Goal: Transaction & Acquisition: Purchase product/service

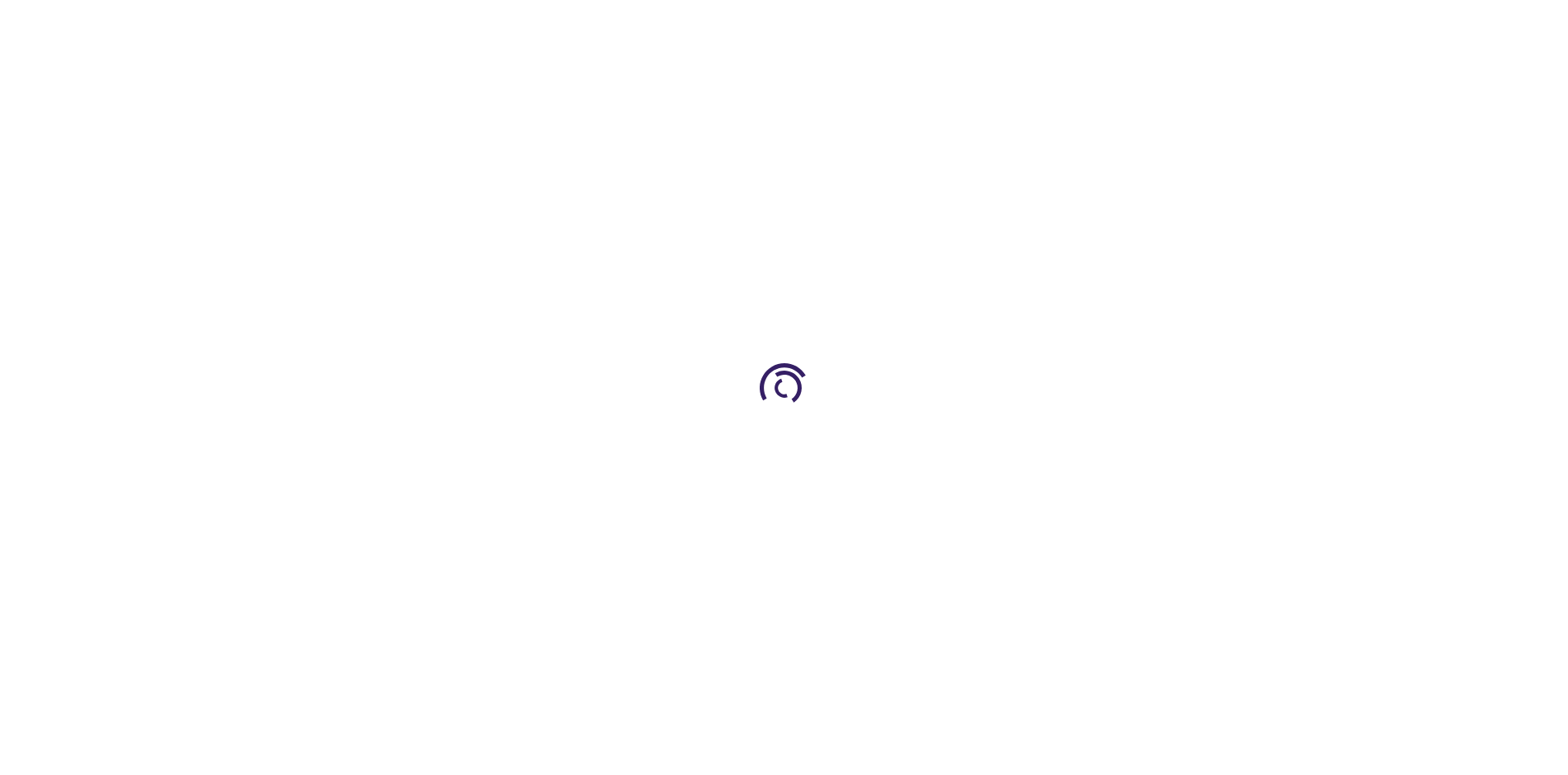
click at [1037, 24] on link "Log In" at bounding box center [1035, 24] width 32 height 13
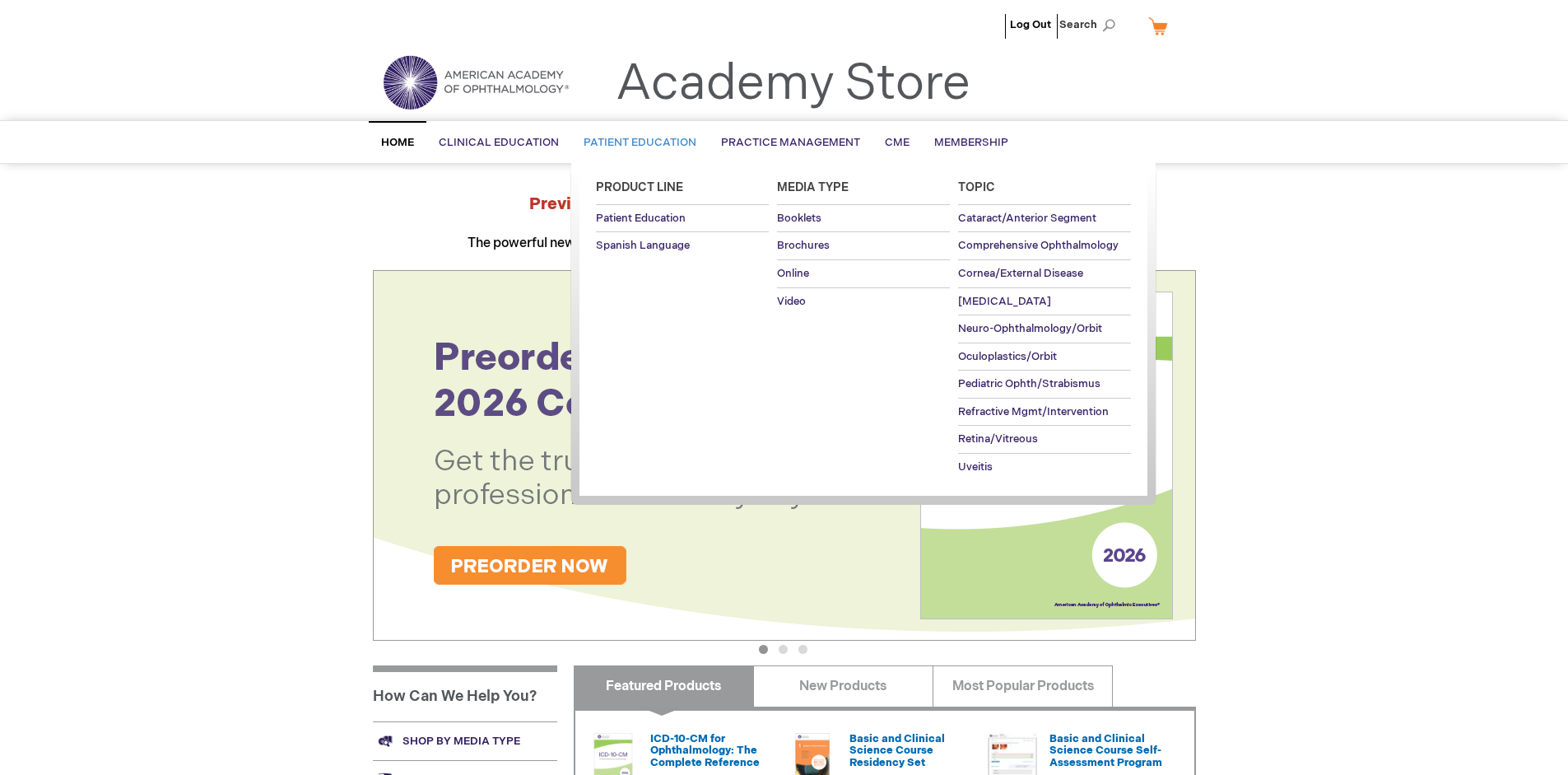
click at [636, 143] on span "Patient Education" at bounding box center [640, 142] width 113 height 13
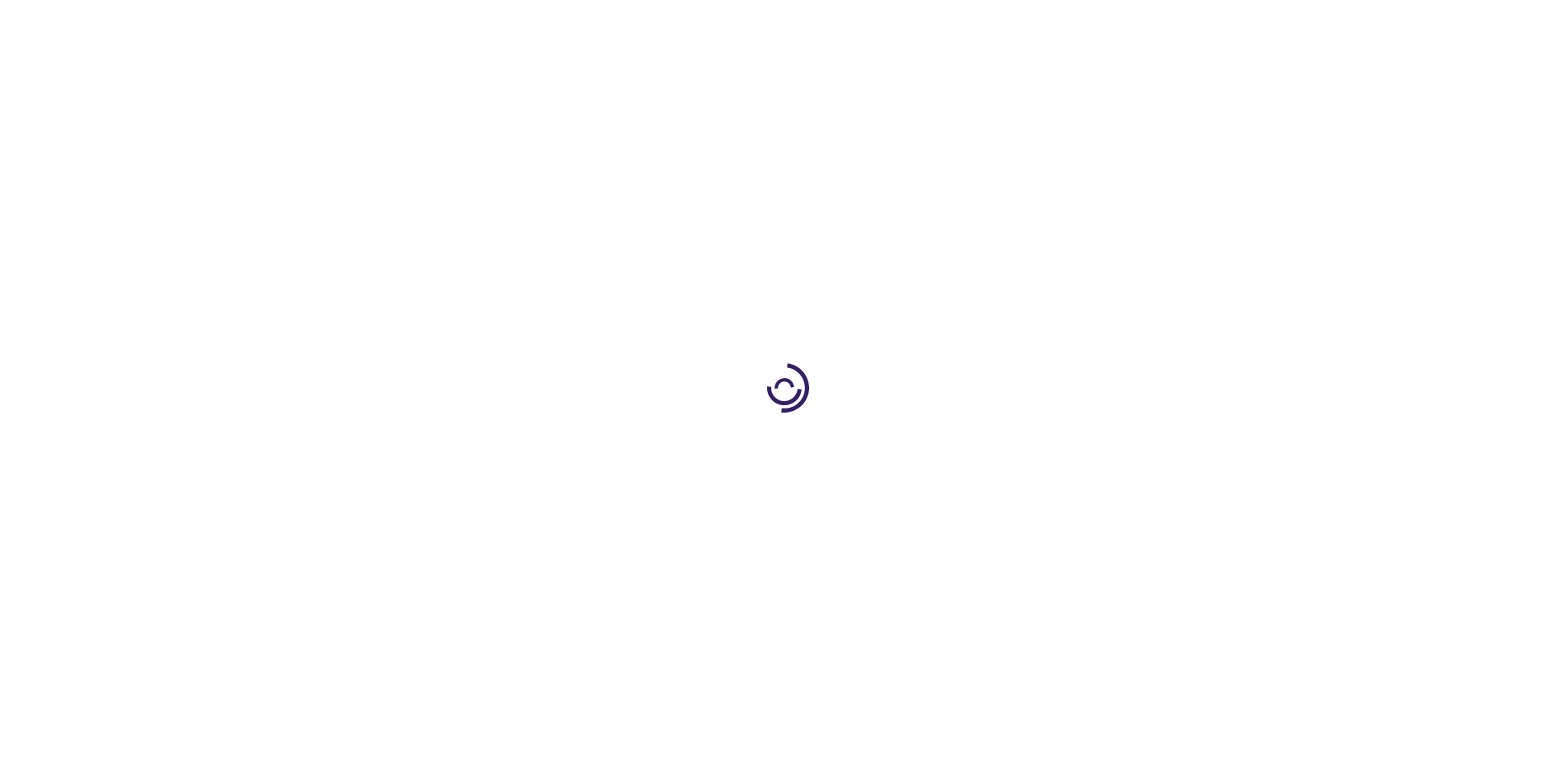
click at [1038, 444] on span "Add to Cart" at bounding box center [1030, 444] width 68 height 16
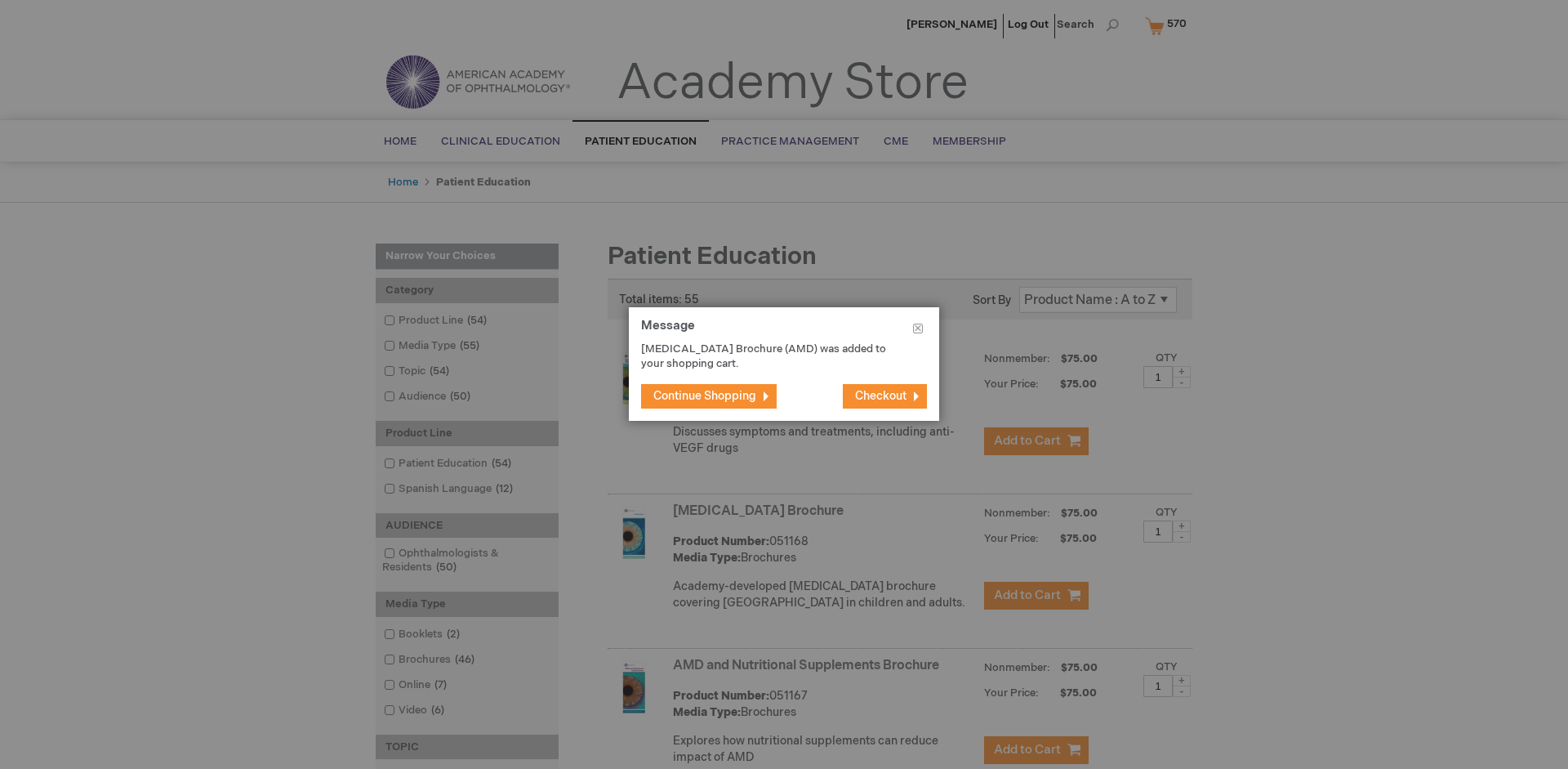
click at [705, 395] on span "Continue Shopping" at bounding box center [704, 395] width 103 height 14
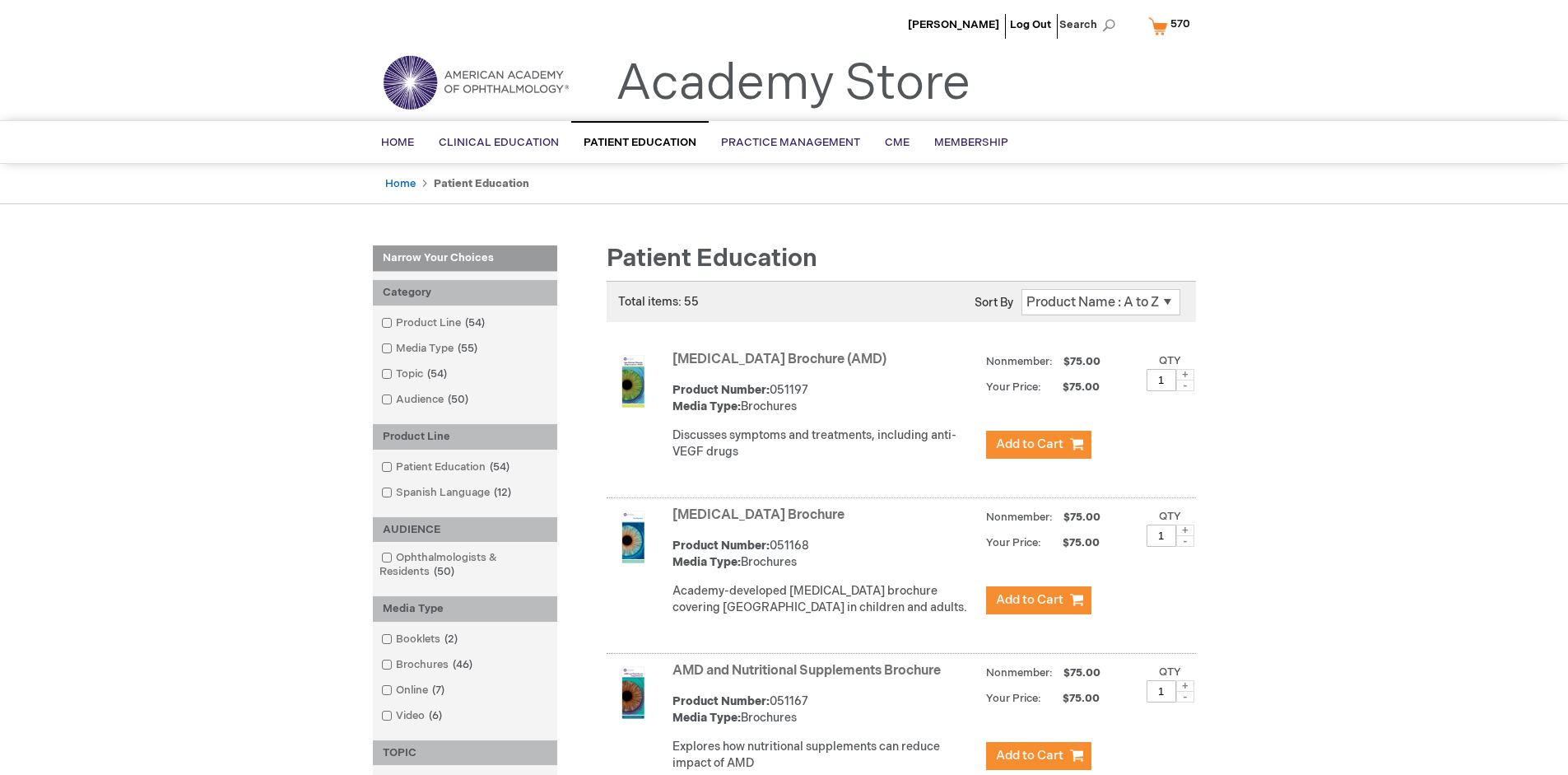
click at [810, 678] on link "AMD and Nutritional Supplements Brochure" at bounding box center [806, 671] width 269 height 16
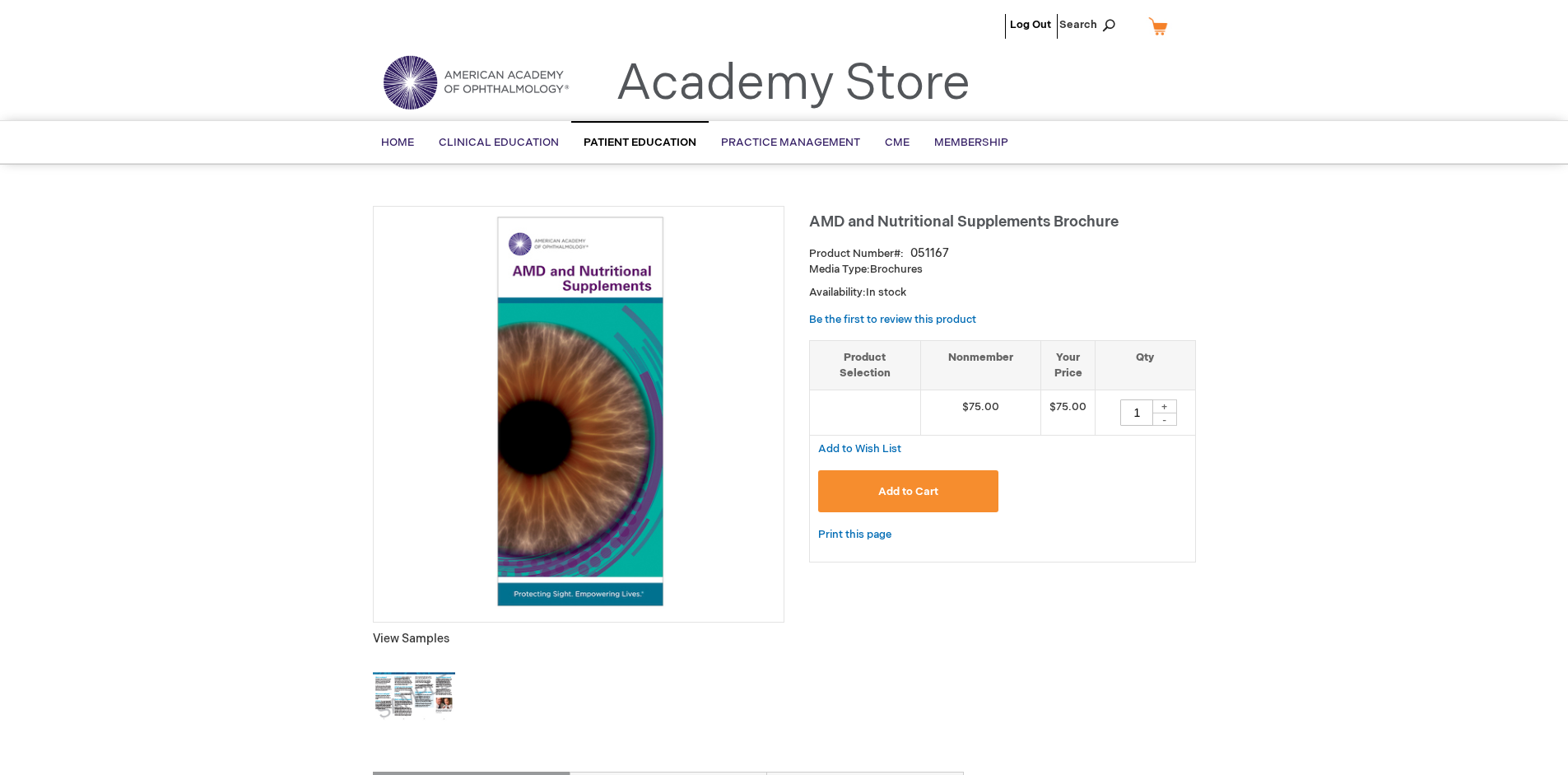
type input "1"
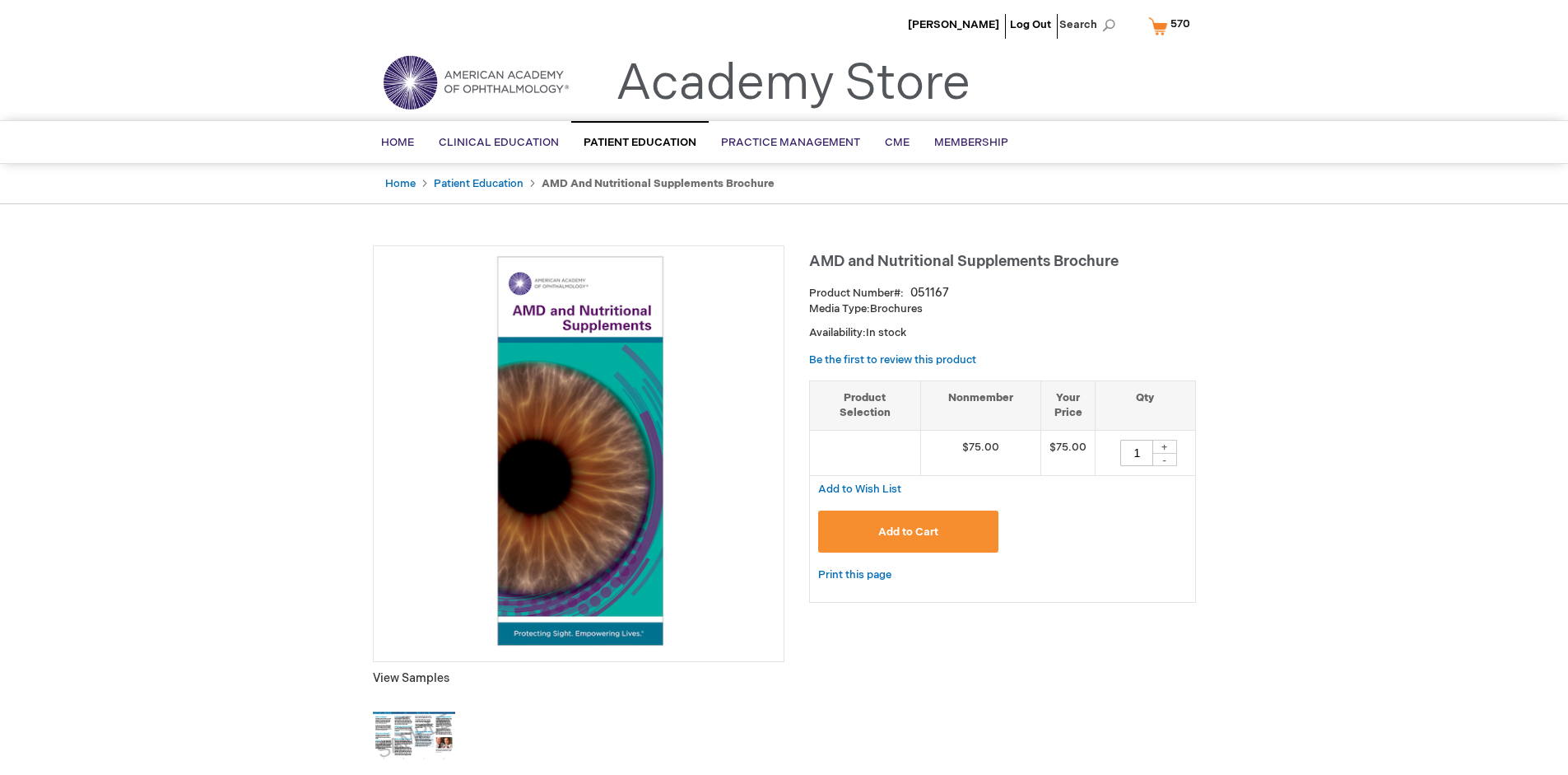
click at [908, 531] on span "Add to Cart" at bounding box center [908, 531] width 60 height 13
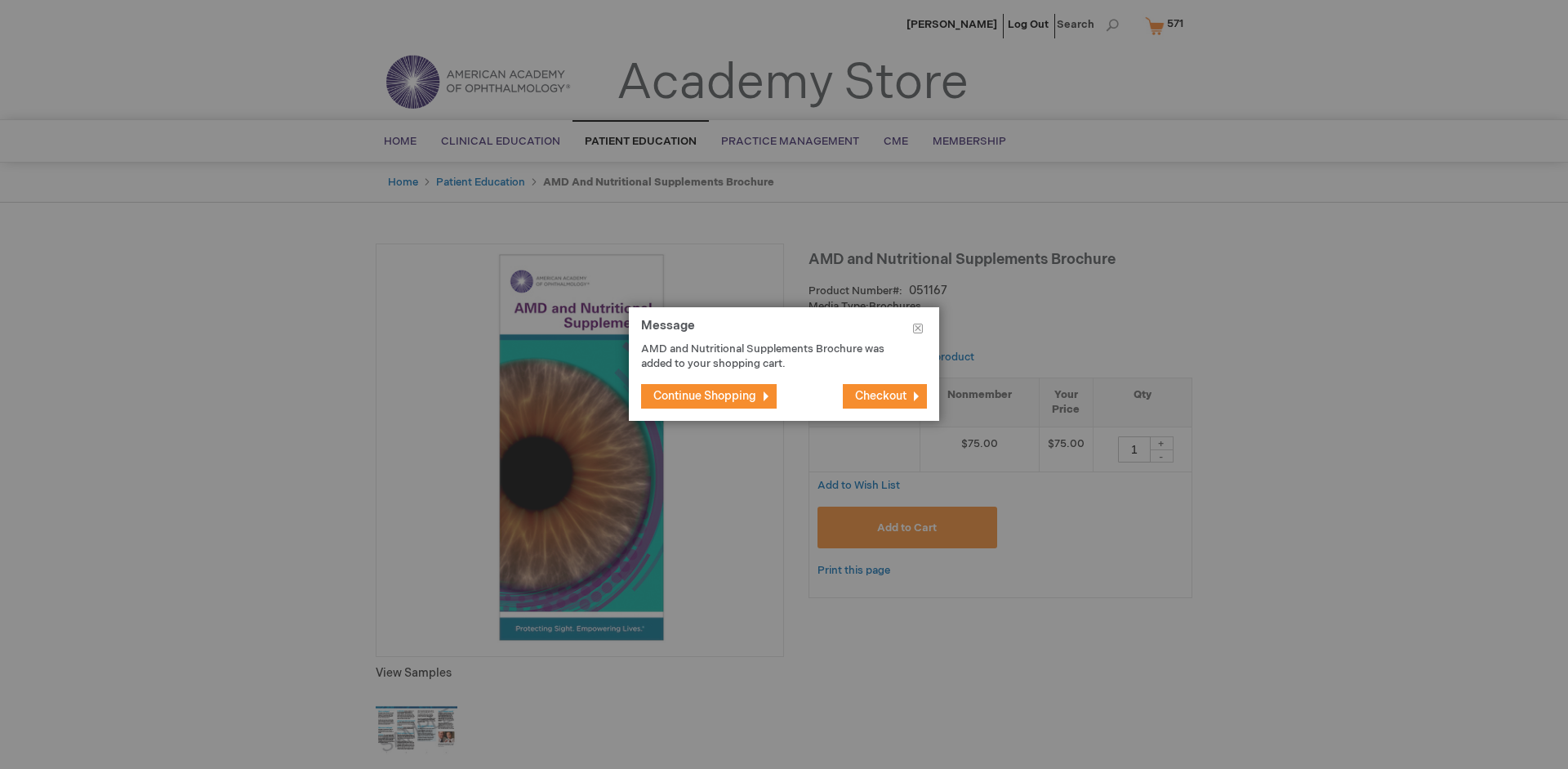
click at [705, 395] on span "Continue Shopping" at bounding box center [704, 395] width 103 height 14
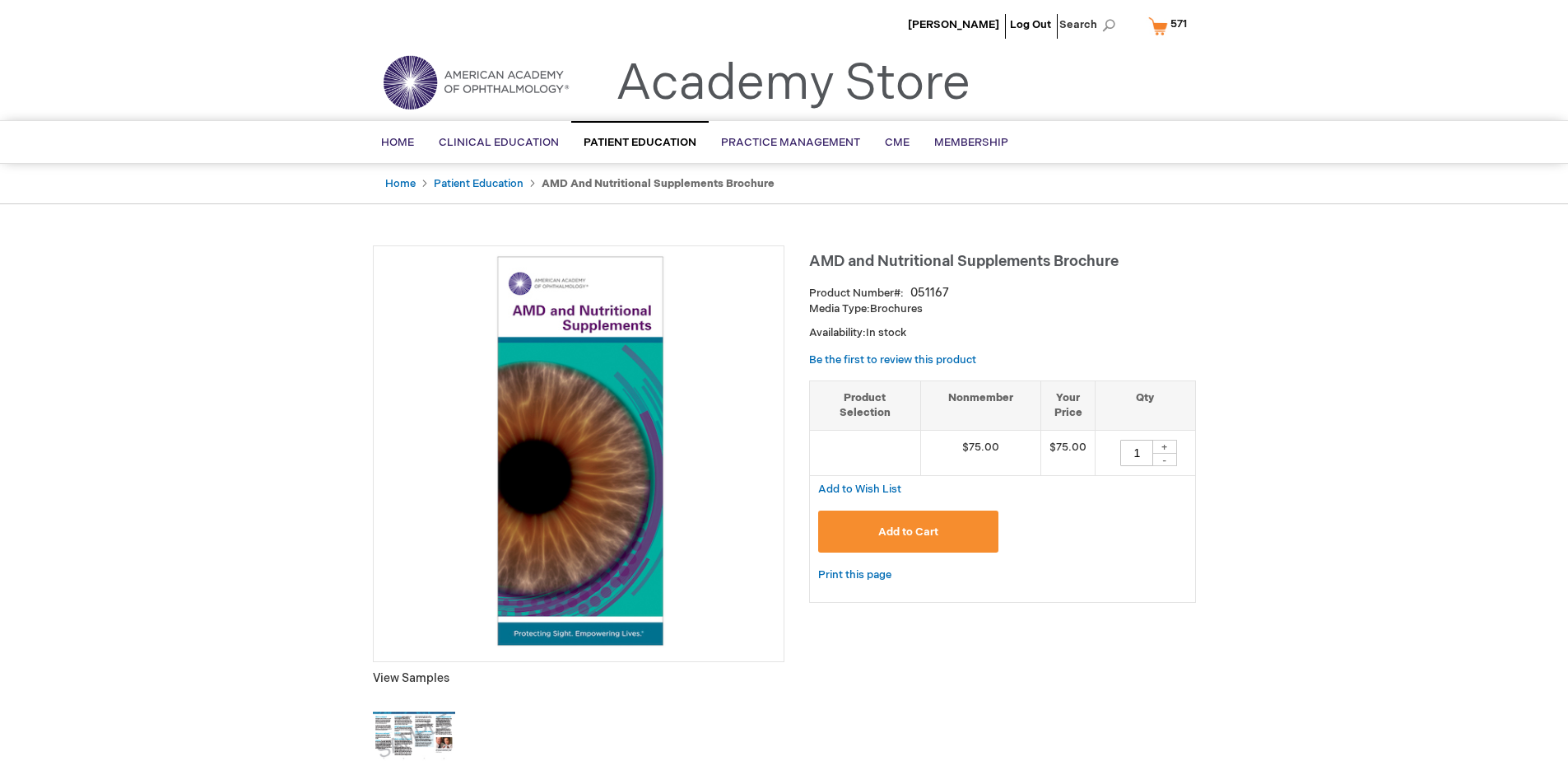
click at [1171, 25] on span "571" at bounding box center [1178, 23] width 17 height 13
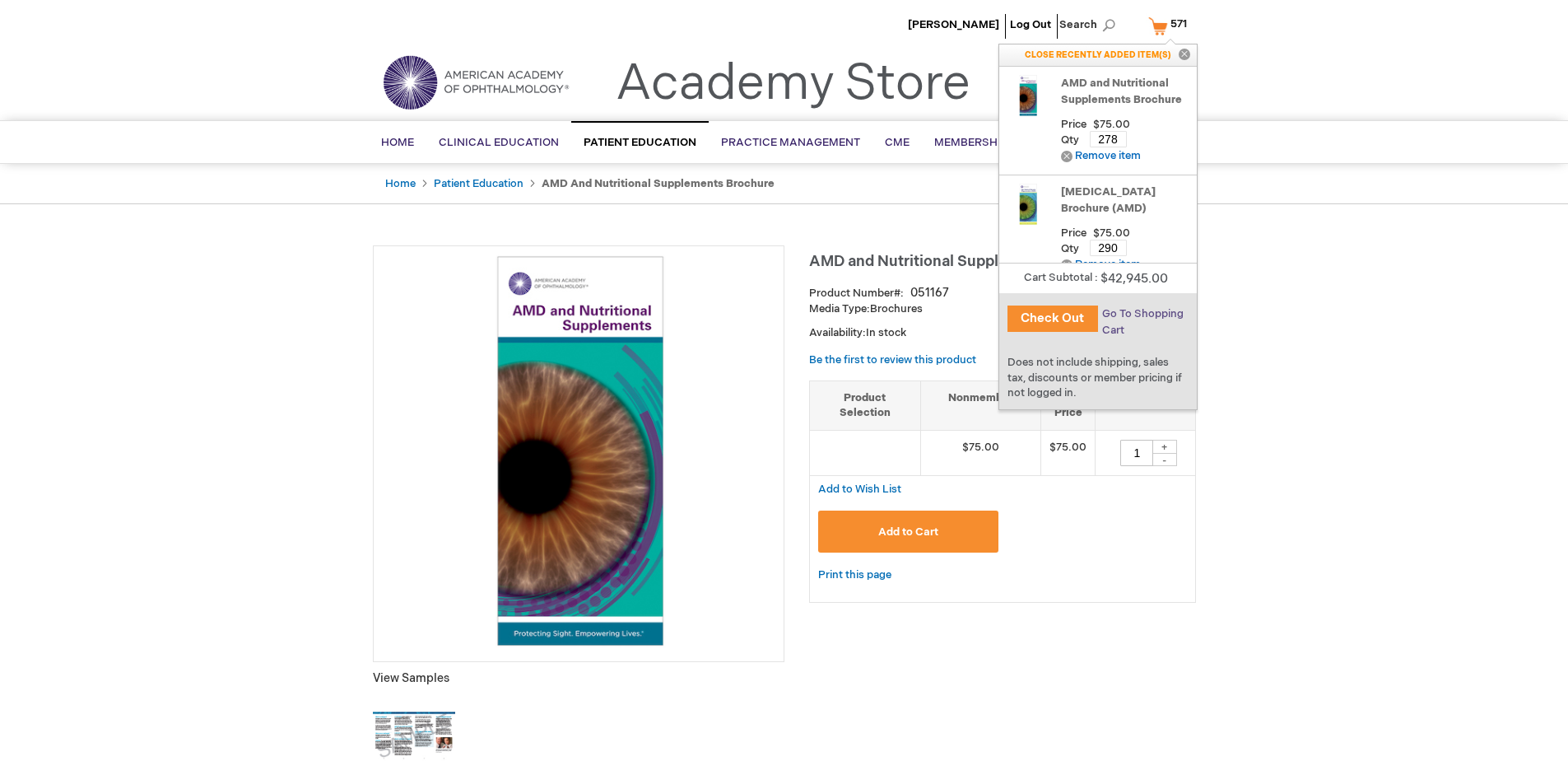
click at [1142, 314] on span "Go To Shopping Cart" at bounding box center [1143, 322] width 82 height 30
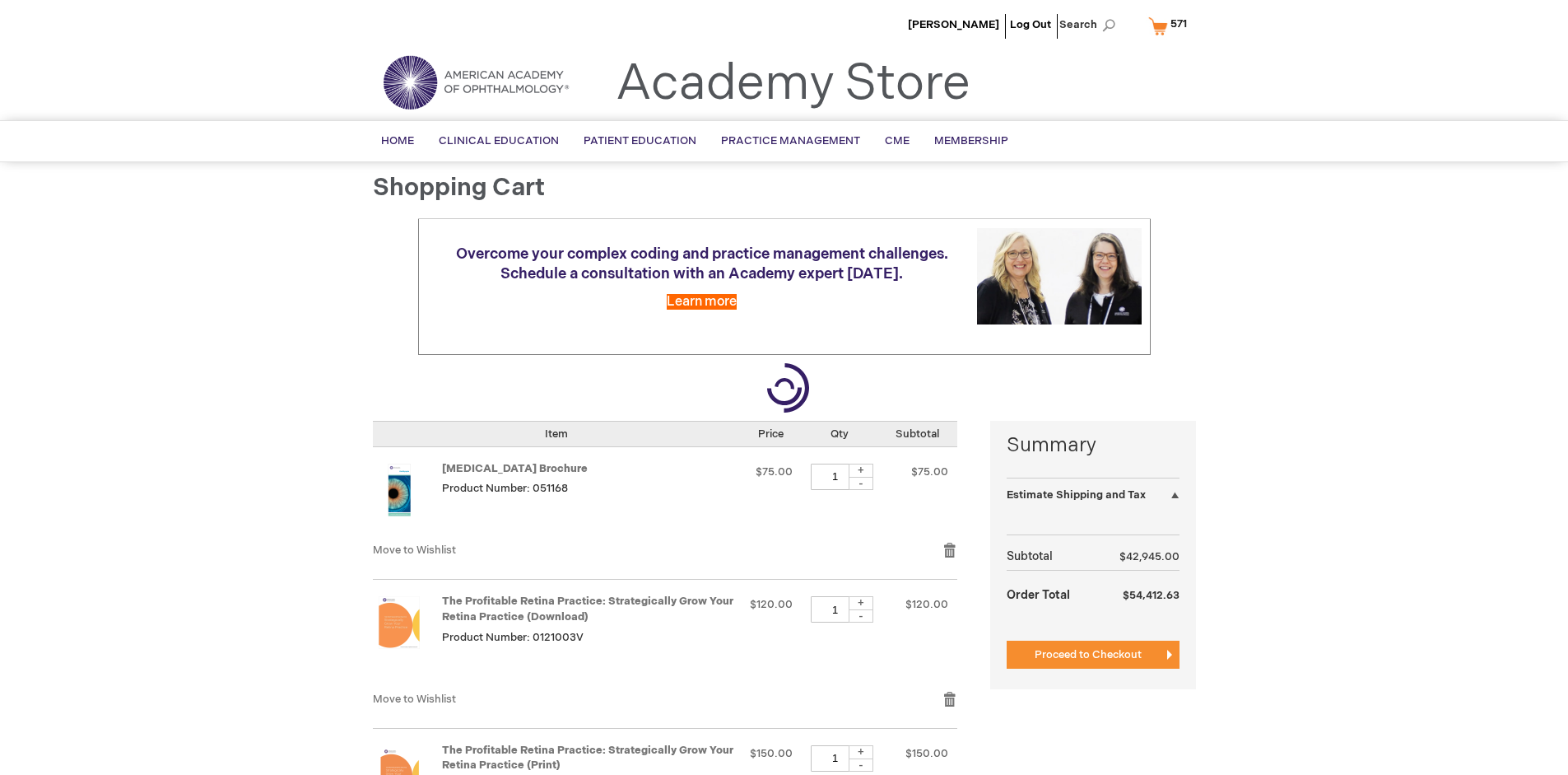
select select "US"
select select "41"
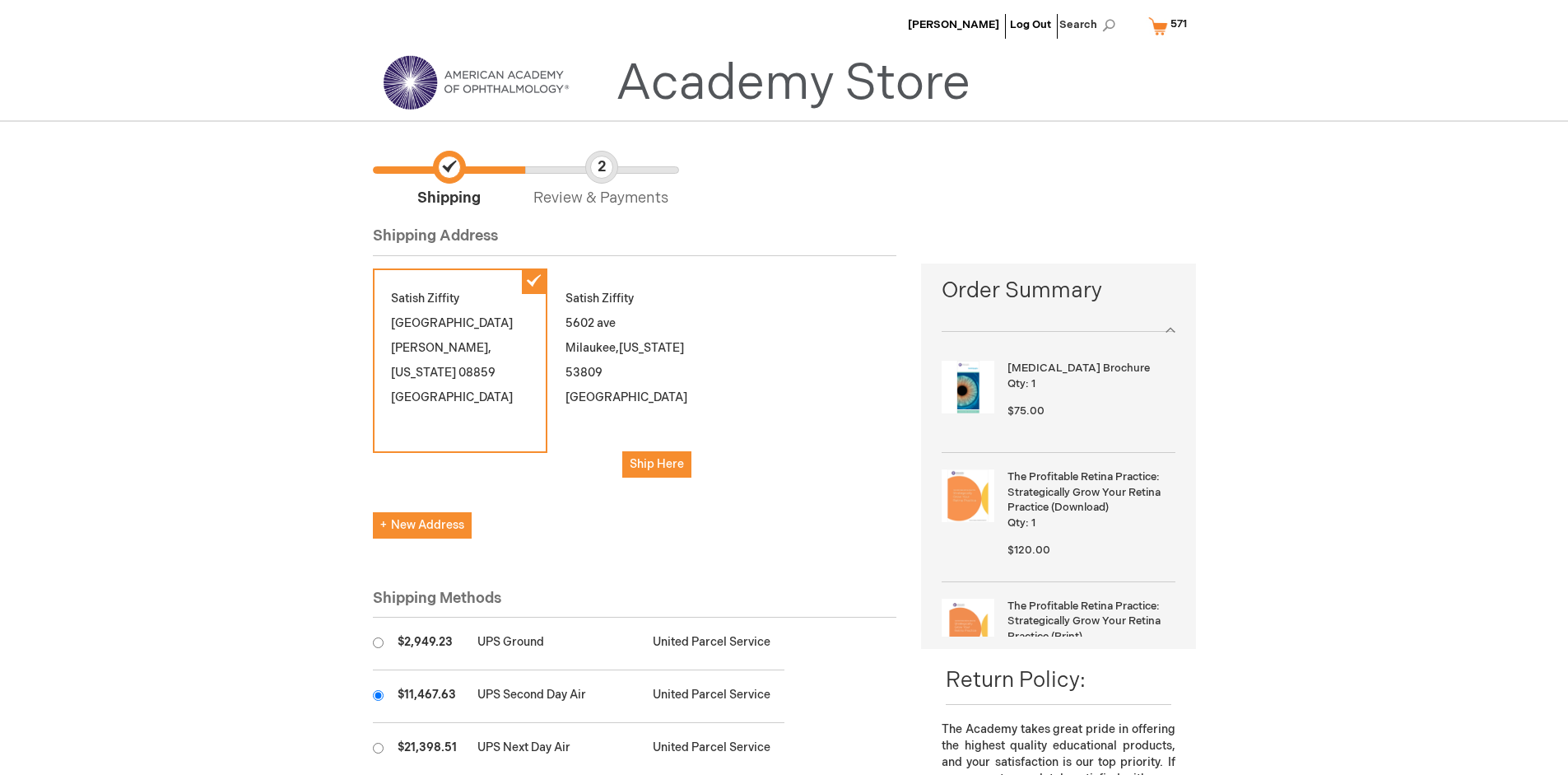
click at [377, 695] on input "radio" at bounding box center [378, 695] width 10 height 10
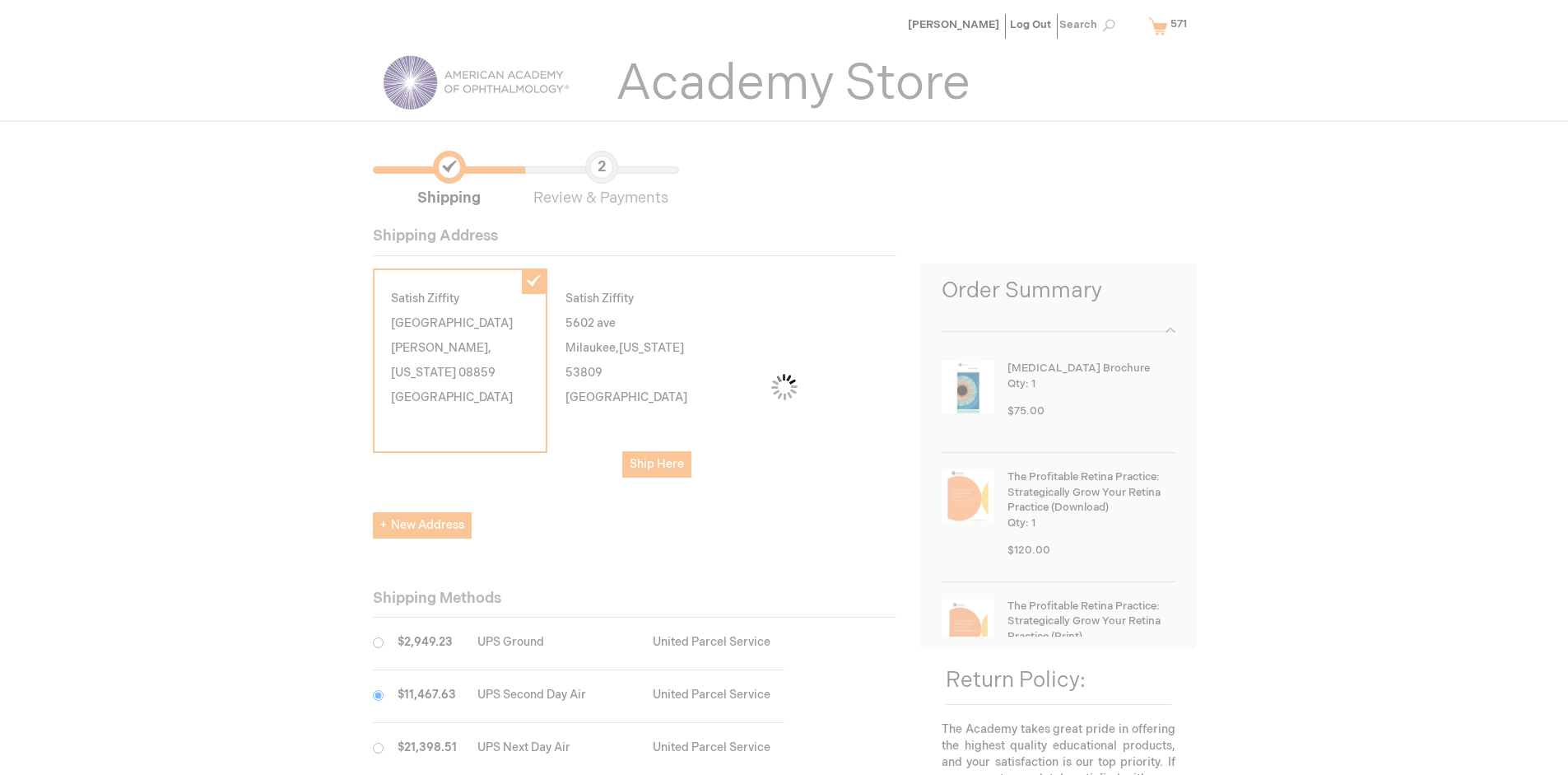
scroll to position [83, 0]
